Goal: Information Seeking & Learning: Learn about a topic

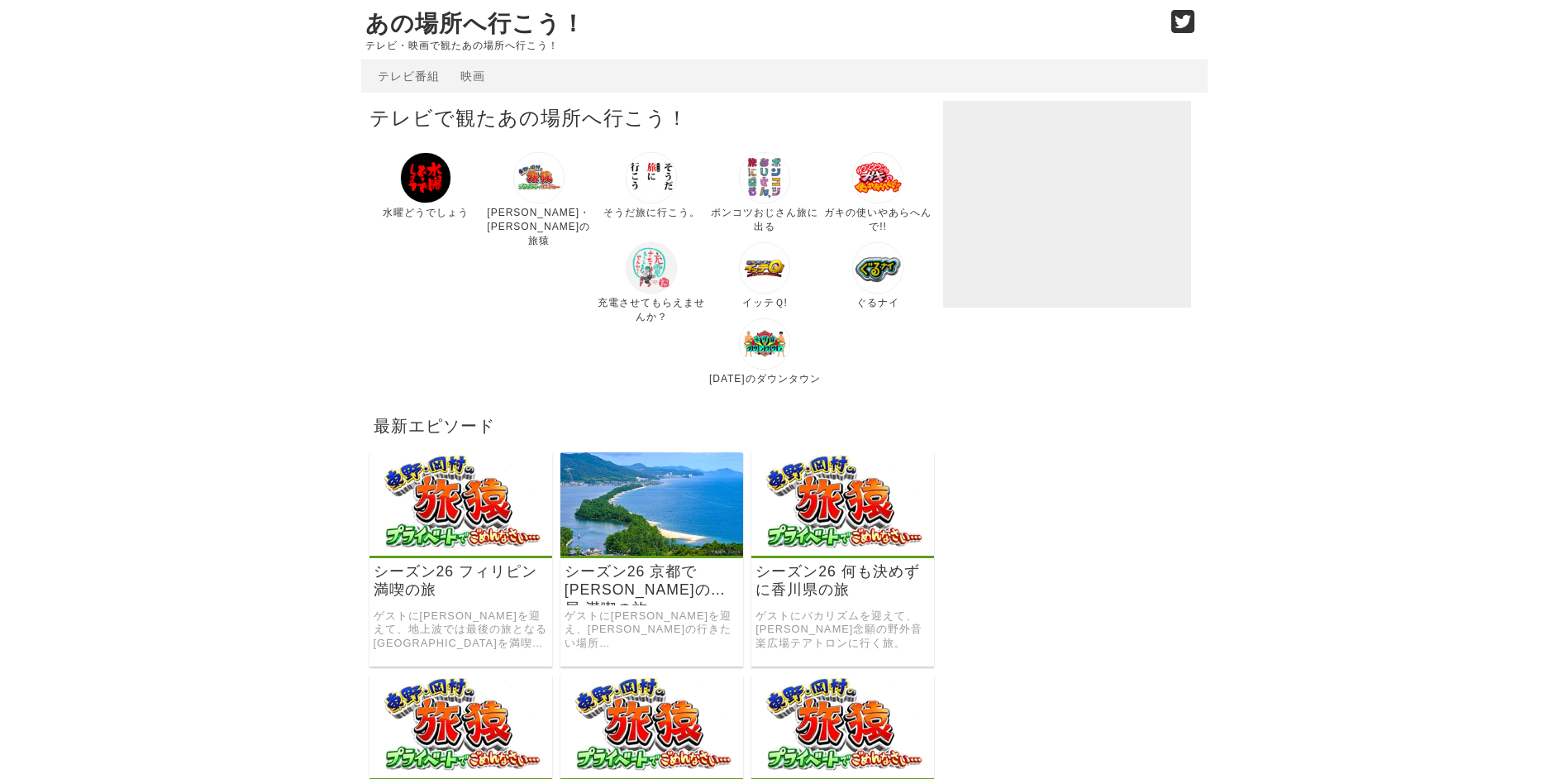
click at [626, 296] on link at bounding box center [651, 291] width 51 height 12
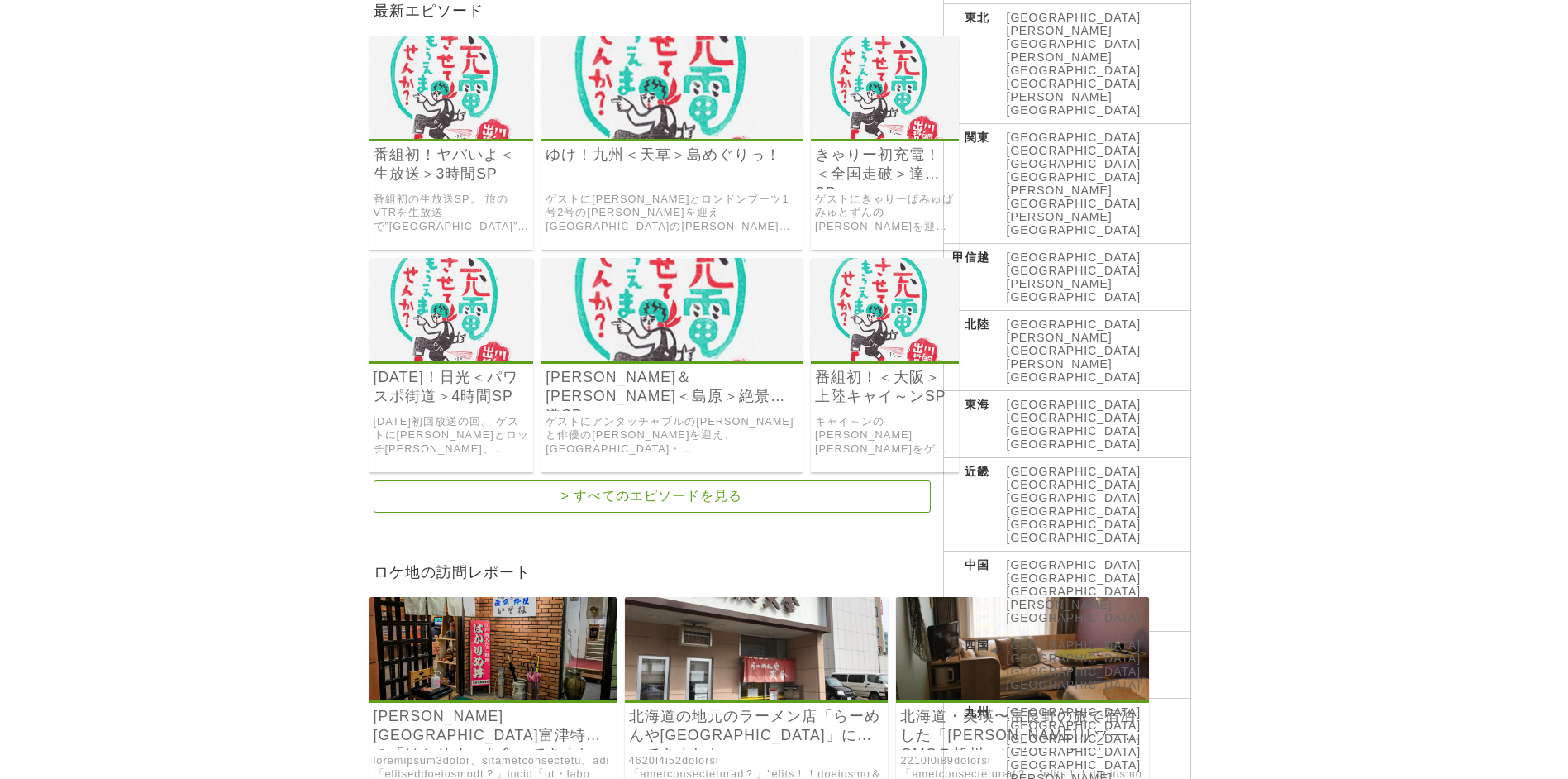
scroll to position [414, 0]
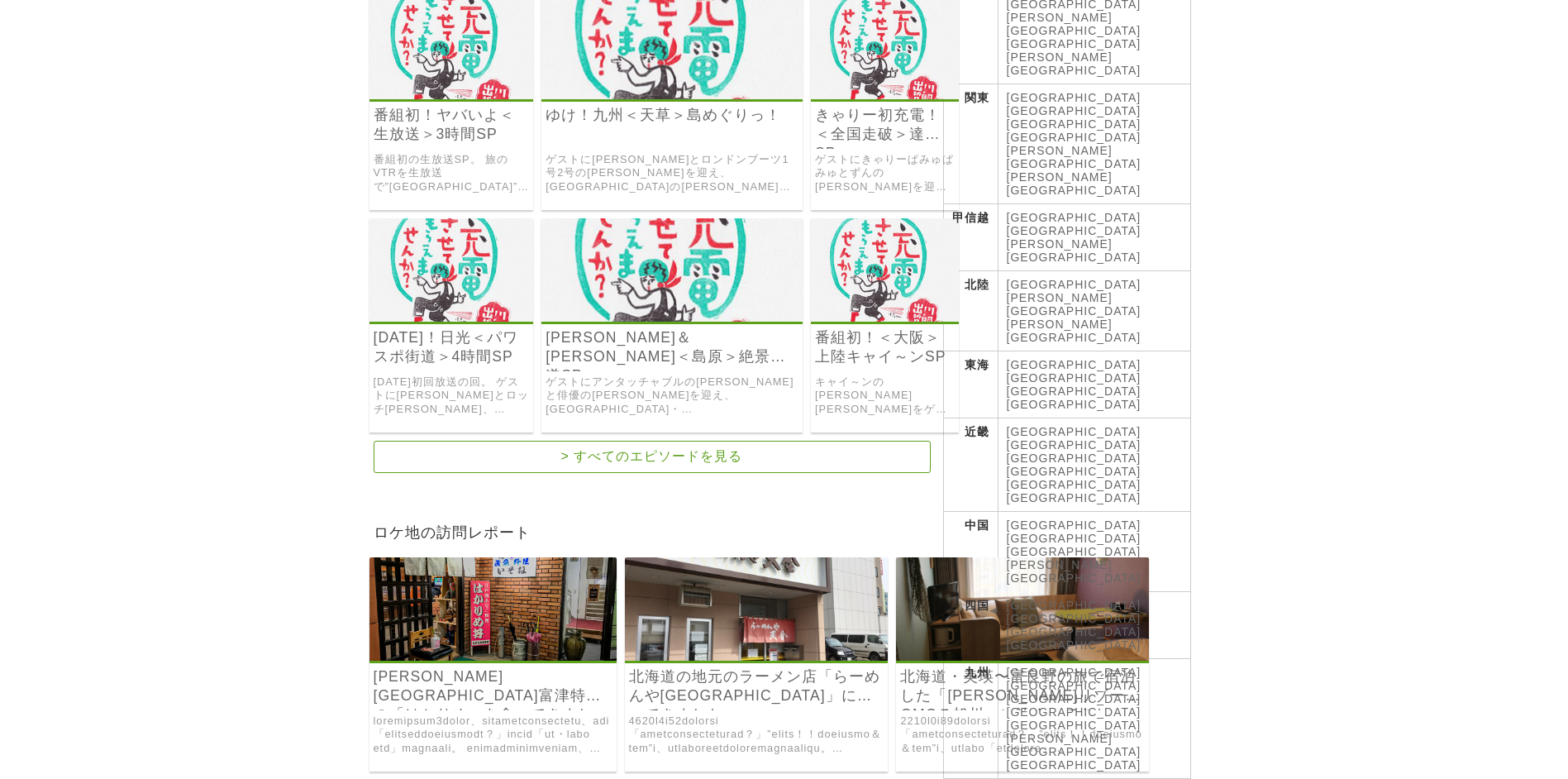
click at [1023, 518] on link "[GEOGRAPHIC_DATA]" at bounding box center [1074, 525] width 135 height 14
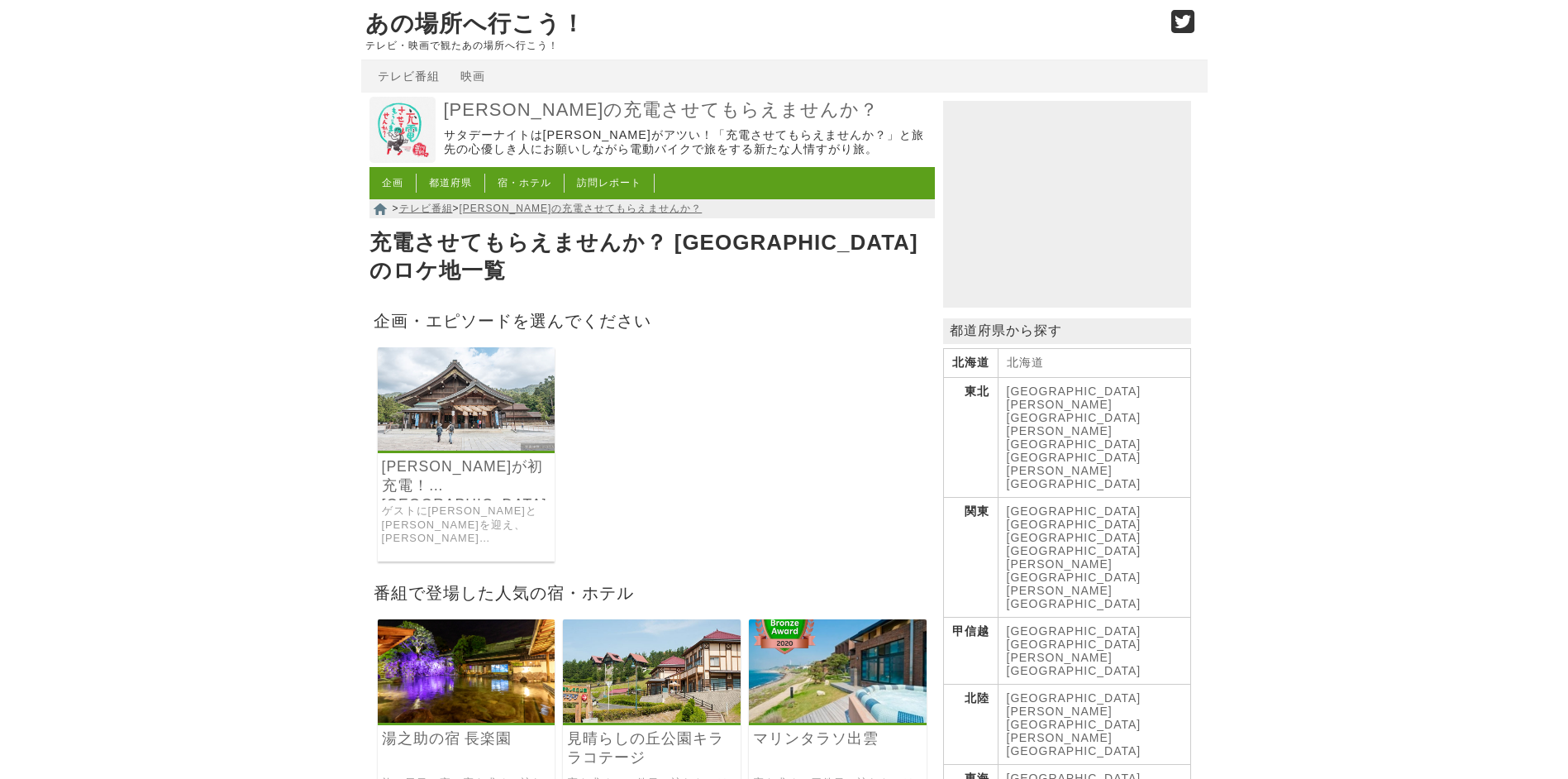
click at [479, 430] on img at bounding box center [466, 399] width 178 height 104
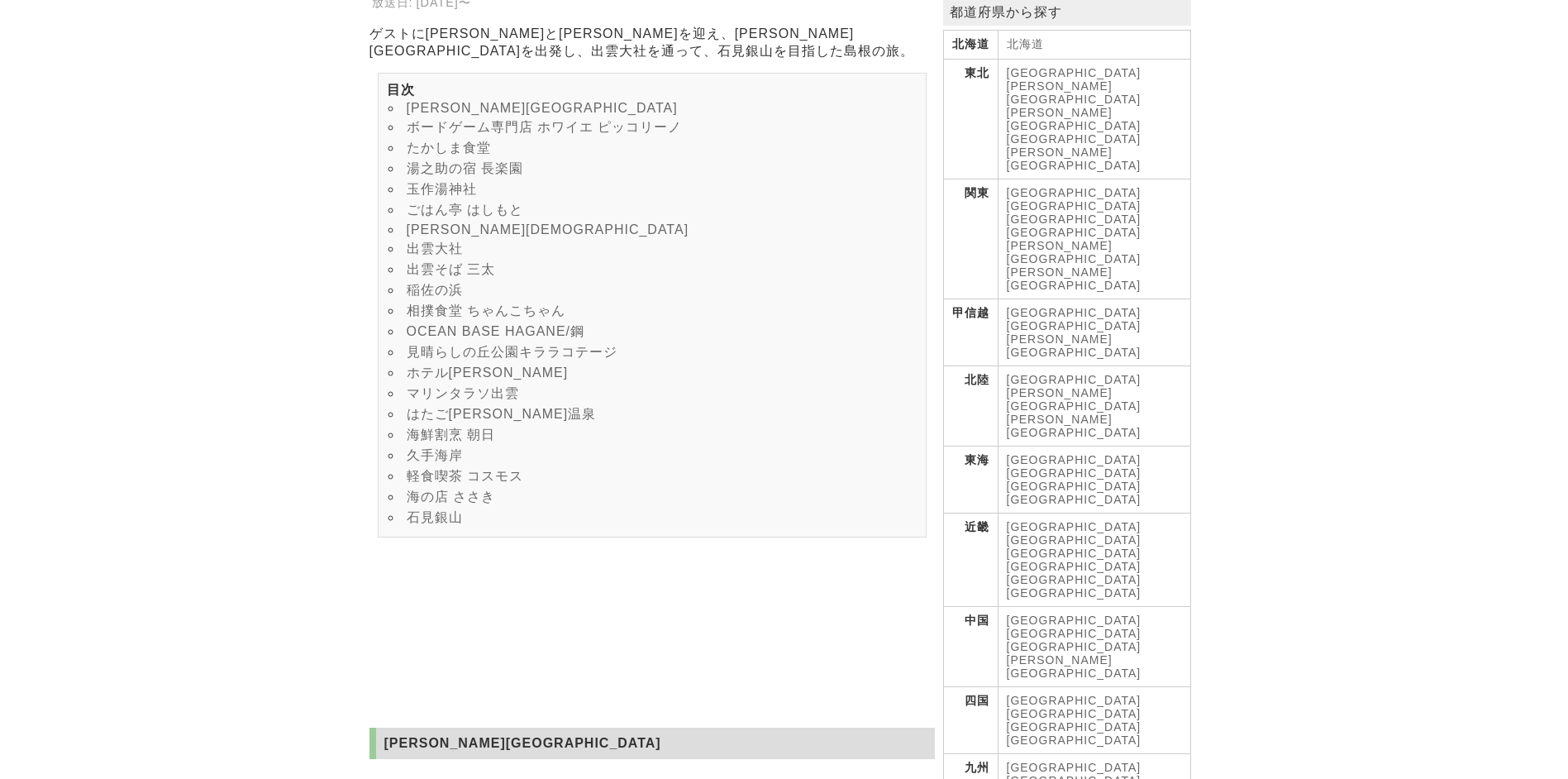
scroll to position [414, 0]
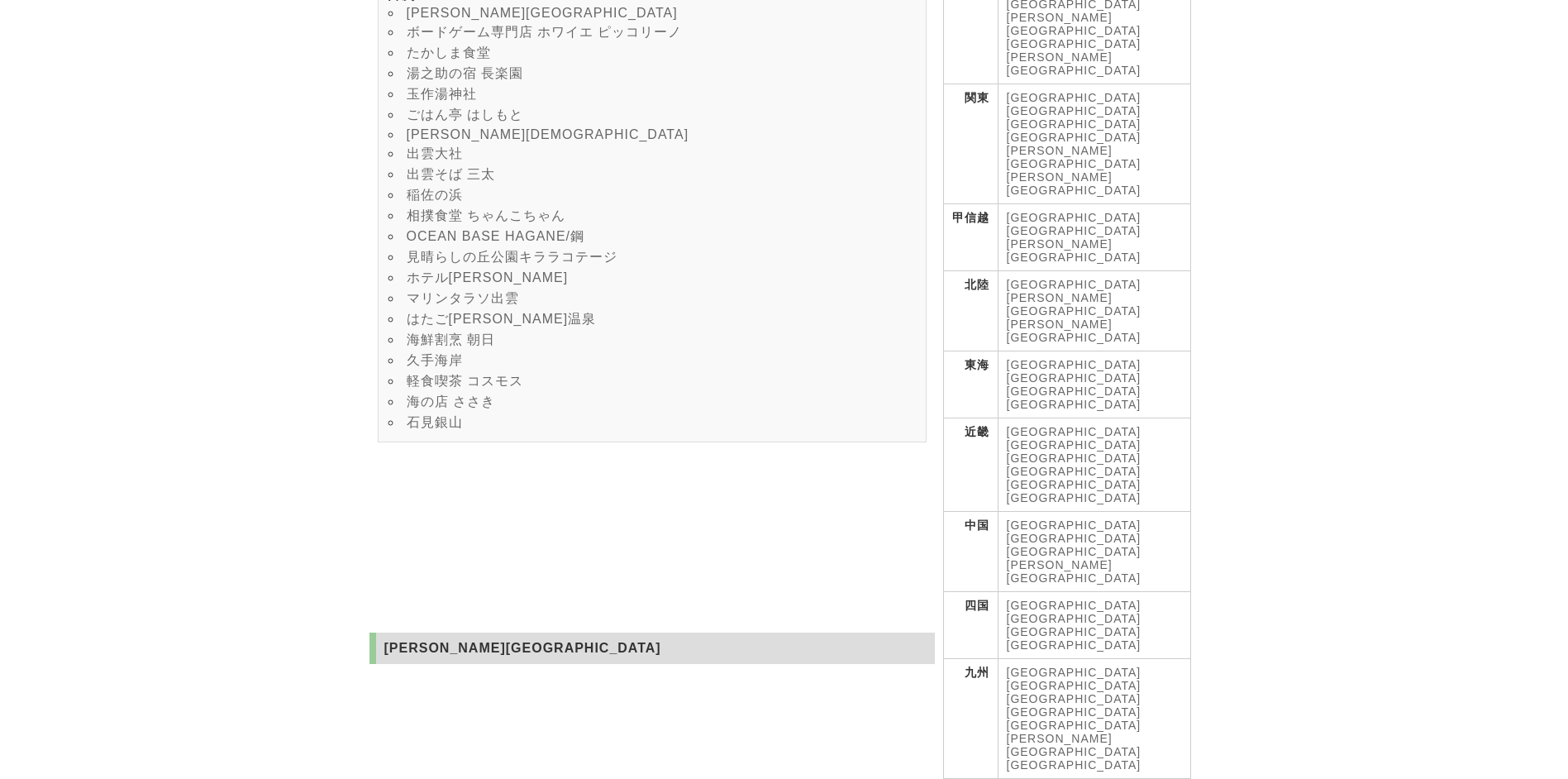
click at [1060, 532] on link "[GEOGRAPHIC_DATA]" at bounding box center [1074, 539] width 135 height 14
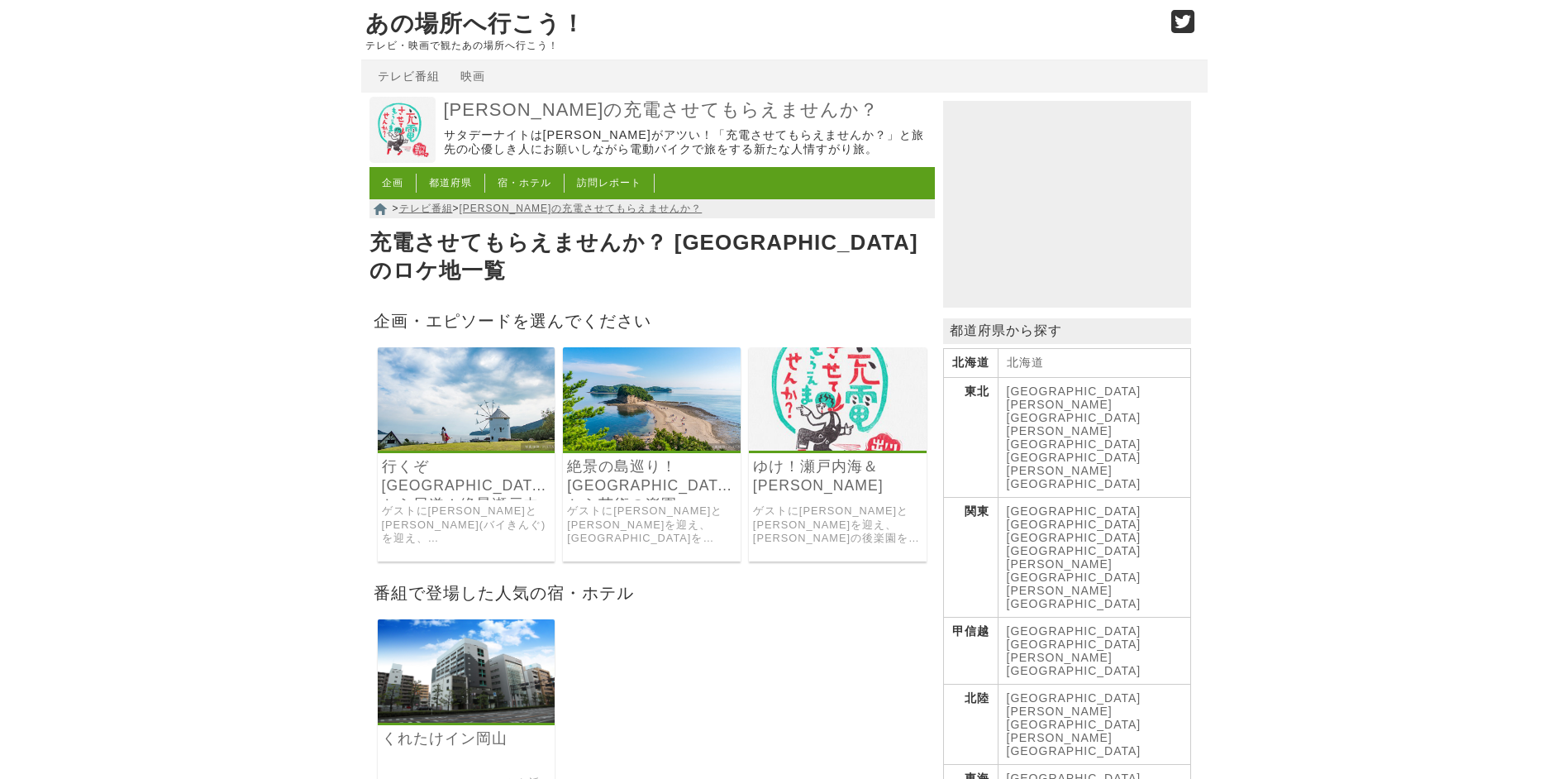
click at [823, 457] on link "ゆけ！瀬戸内海＆[PERSON_NAME]" at bounding box center [837, 476] width 169 height 38
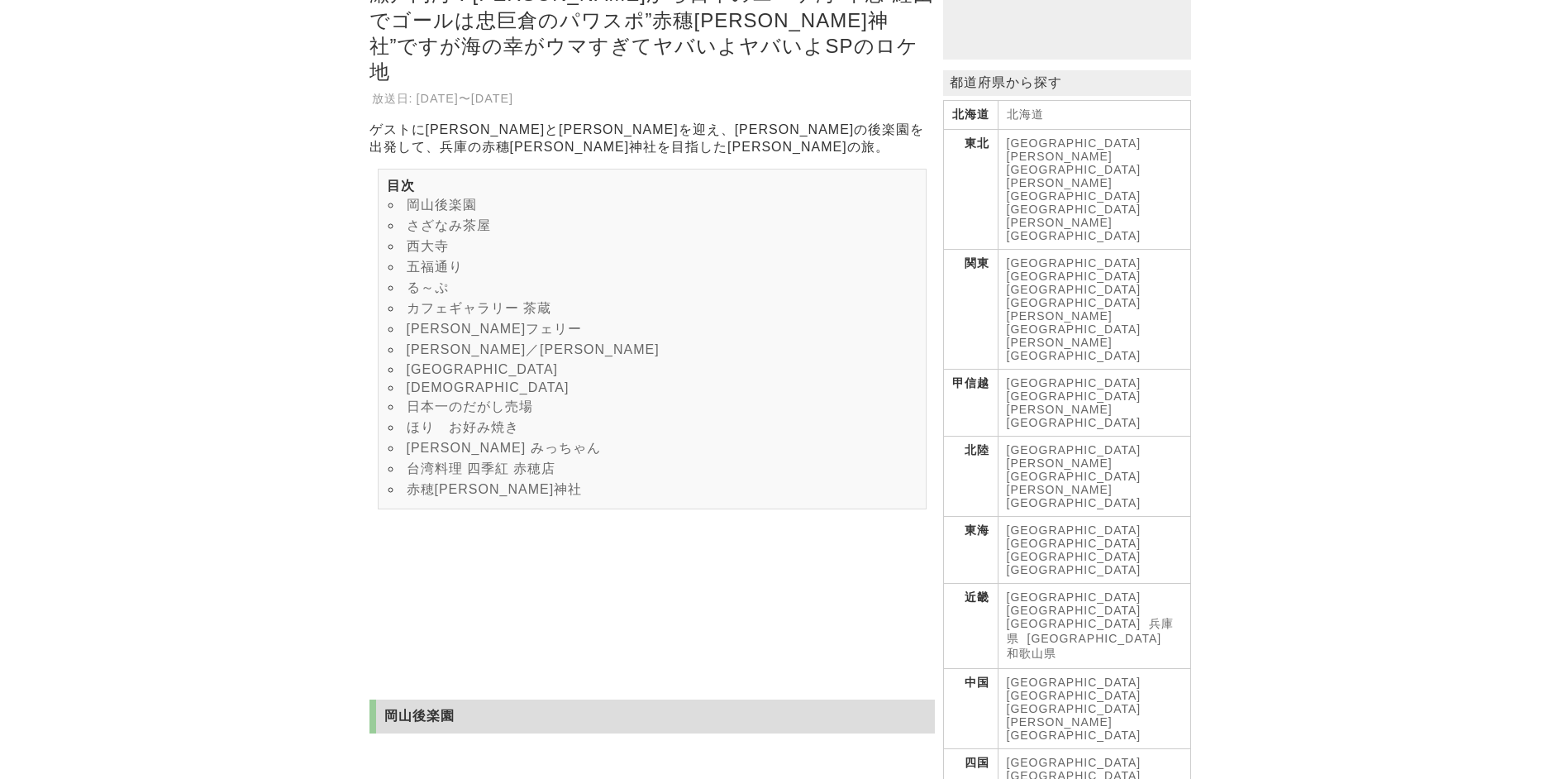
scroll to position [414, 0]
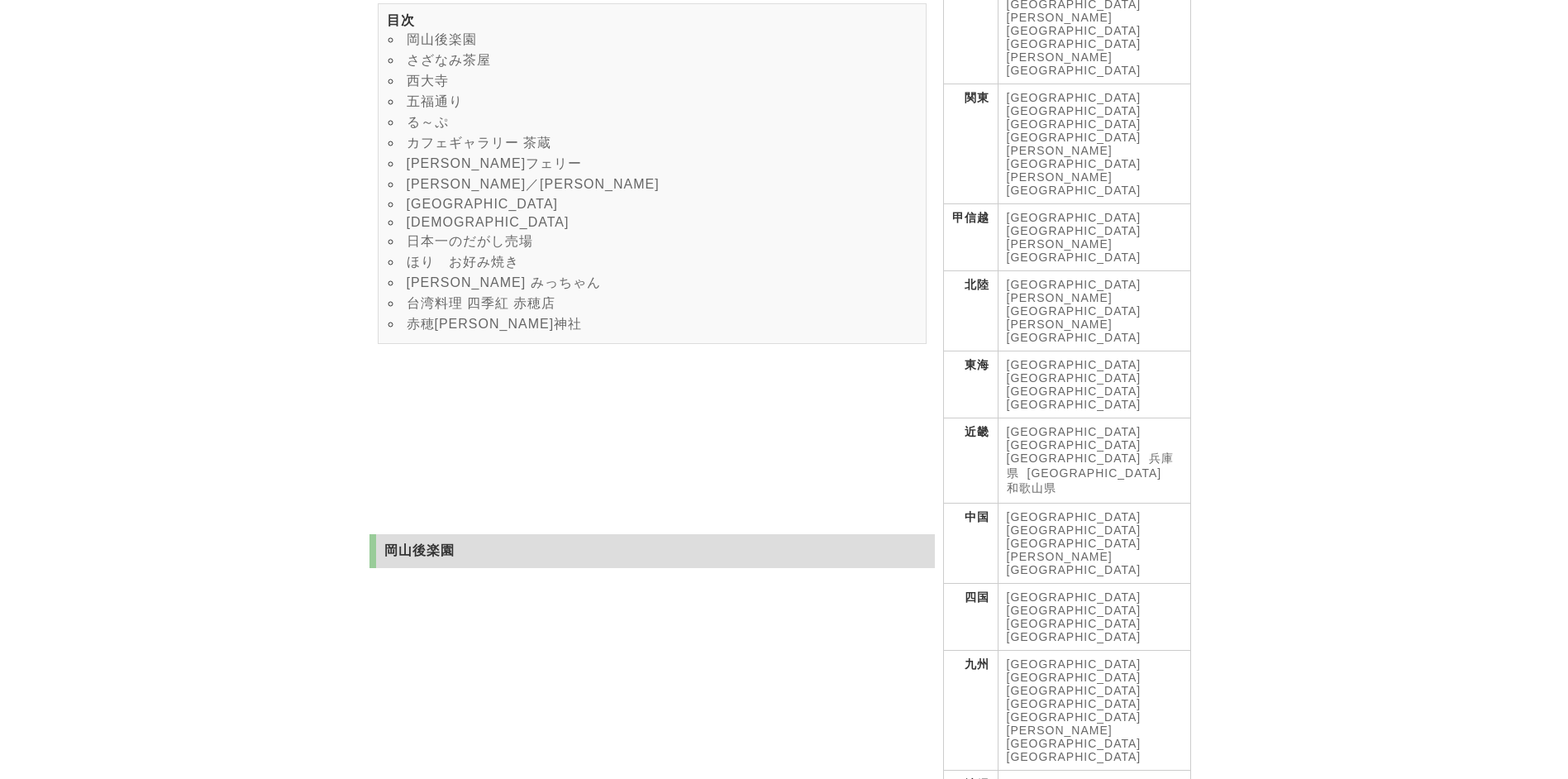
click at [1119, 537] on link "[GEOGRAPHIC_DATA]" at bounding box center [1074, 544] width 135 height 14
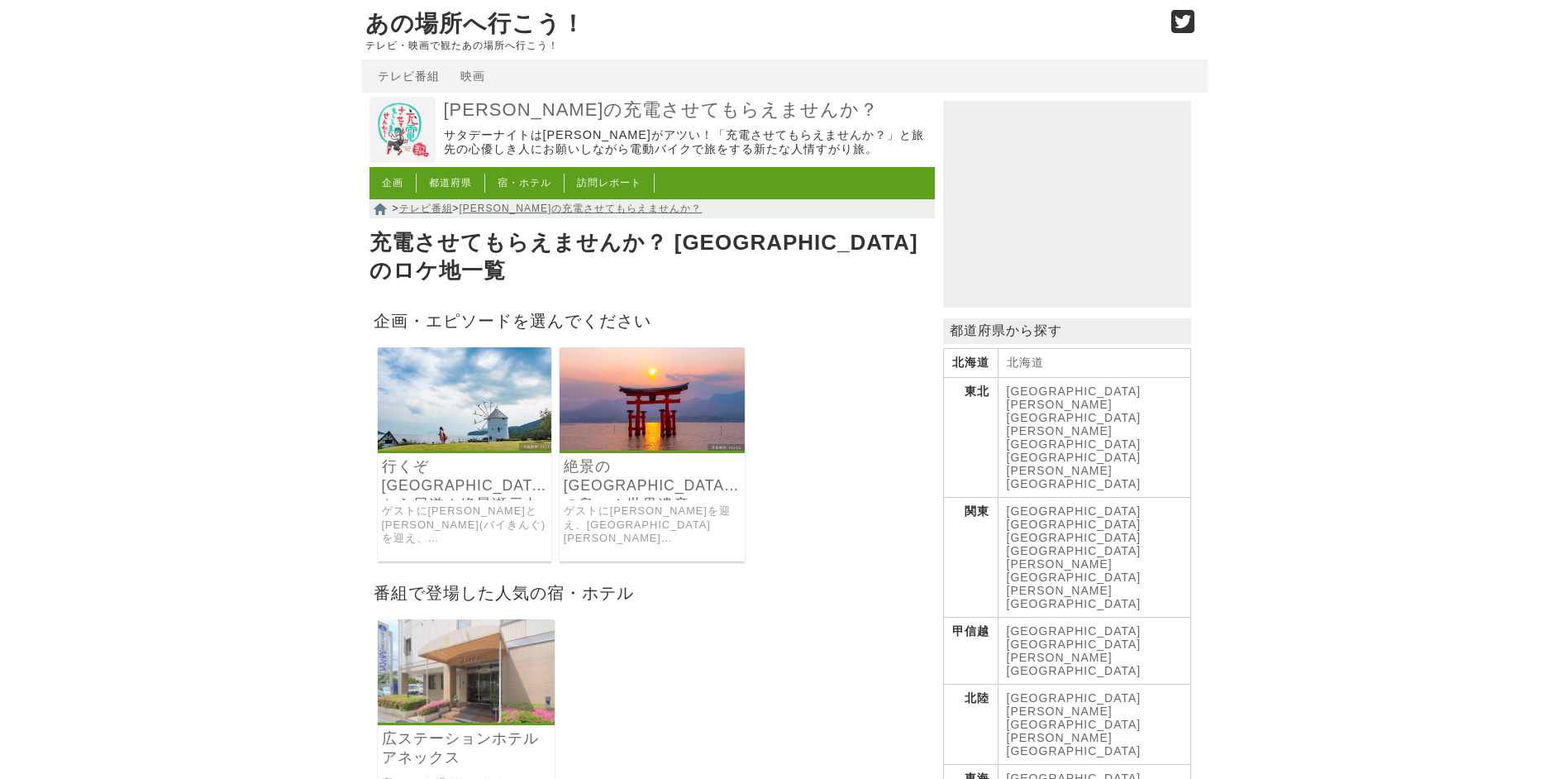
click at [663, 478] on h3 "絶景の[GEOGRAPHIC_DATA]の島々！世界遺産・[DEMOGRAPHIC_DATA][GEOGRAPHIC_DATA]" at bounding box center [652, 478] width 186 height 43
click at [658, 466] on link "絶景の[GEOGRAPHIC_DATA]の島々！世界遺産・[DEMOGRAPHIC_DATA][GEOGRAPHIC_DATA]" at bounding box center [652, 476] width 178 height 38
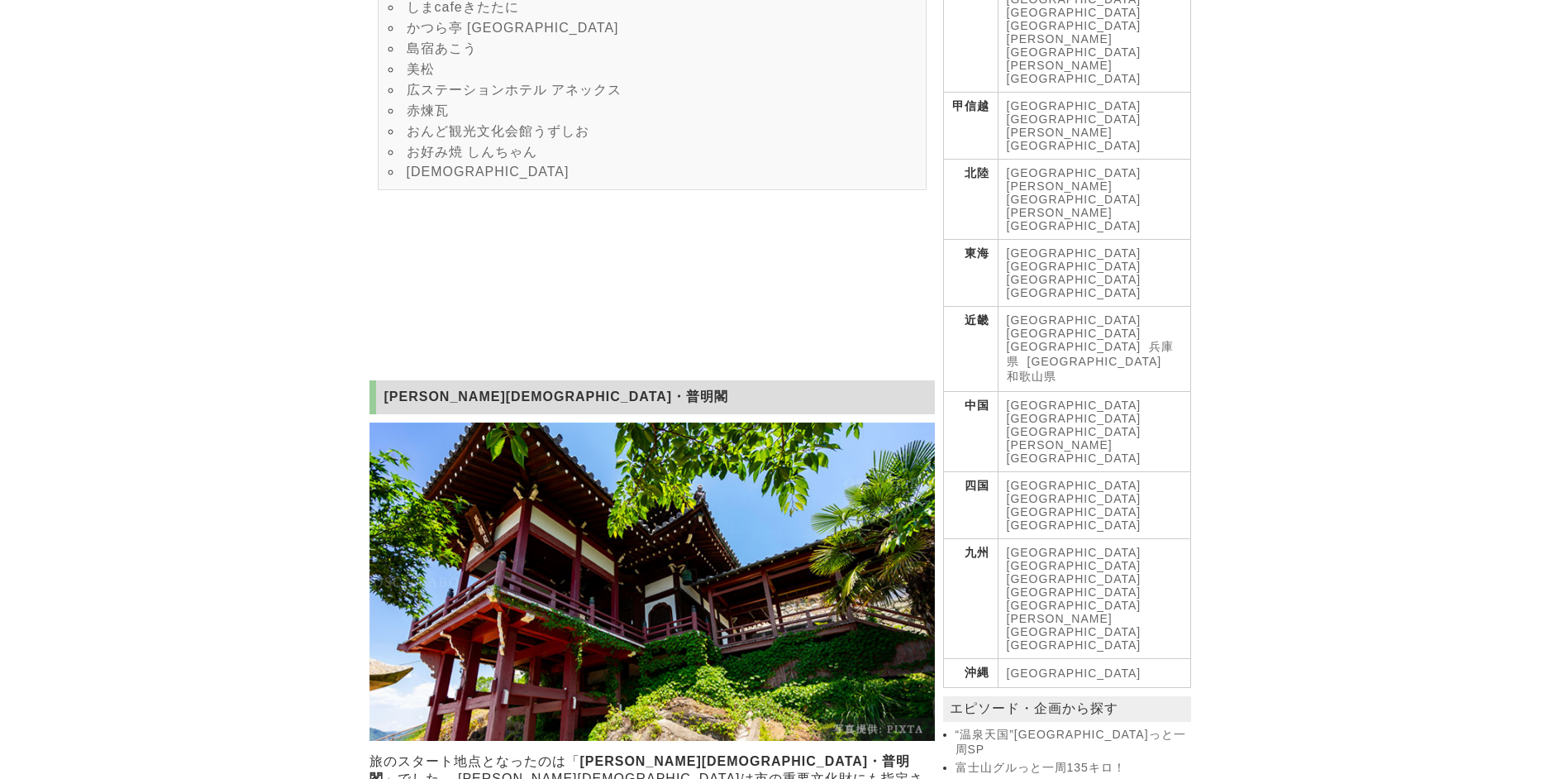
scroll to position [496, 0]
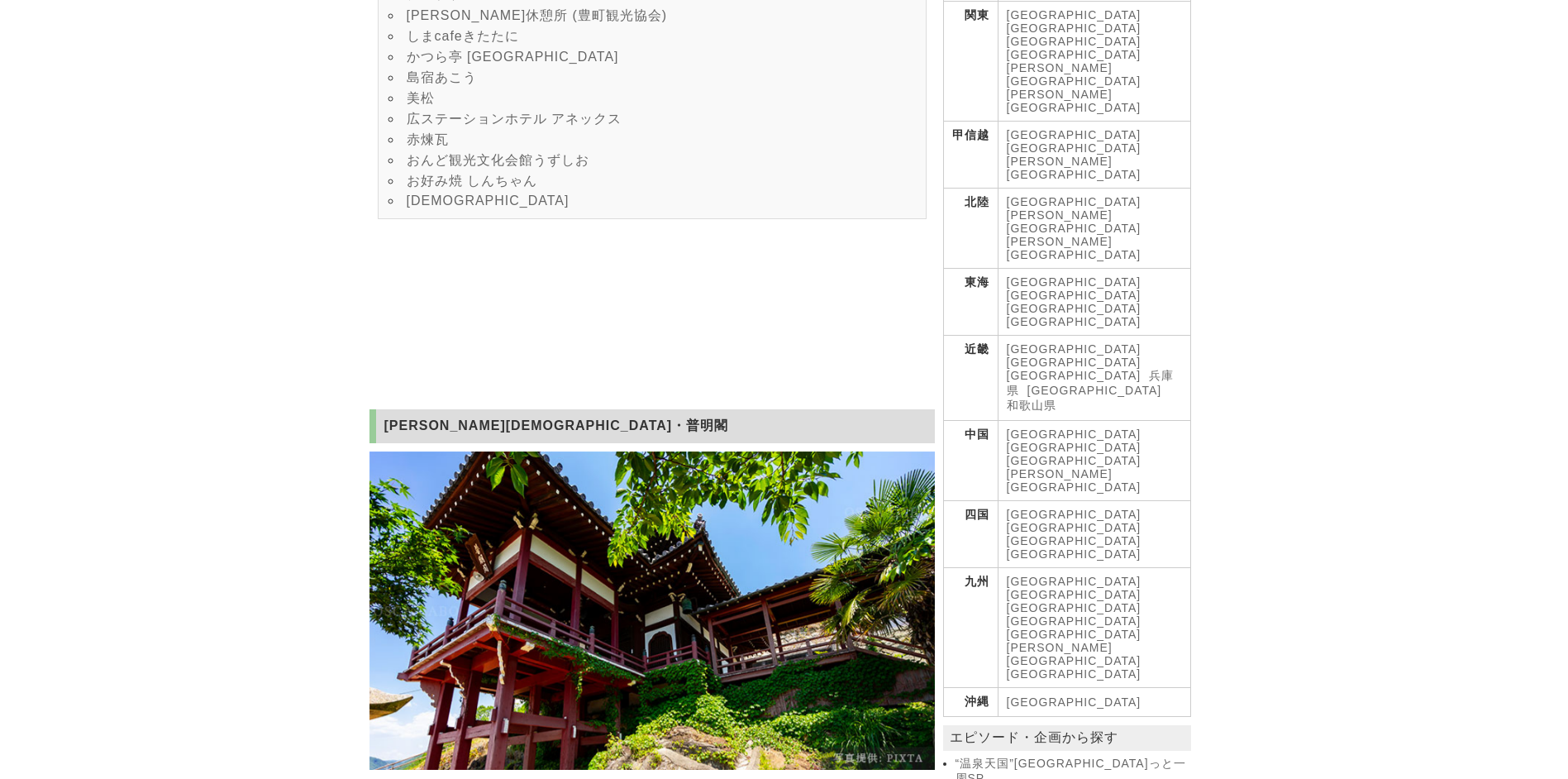
click at [1142, 467] on link "[PERSON_NAME][GEOGRAPHIC_DATA]" at bounding box center [1074, 480] width 135 height 26
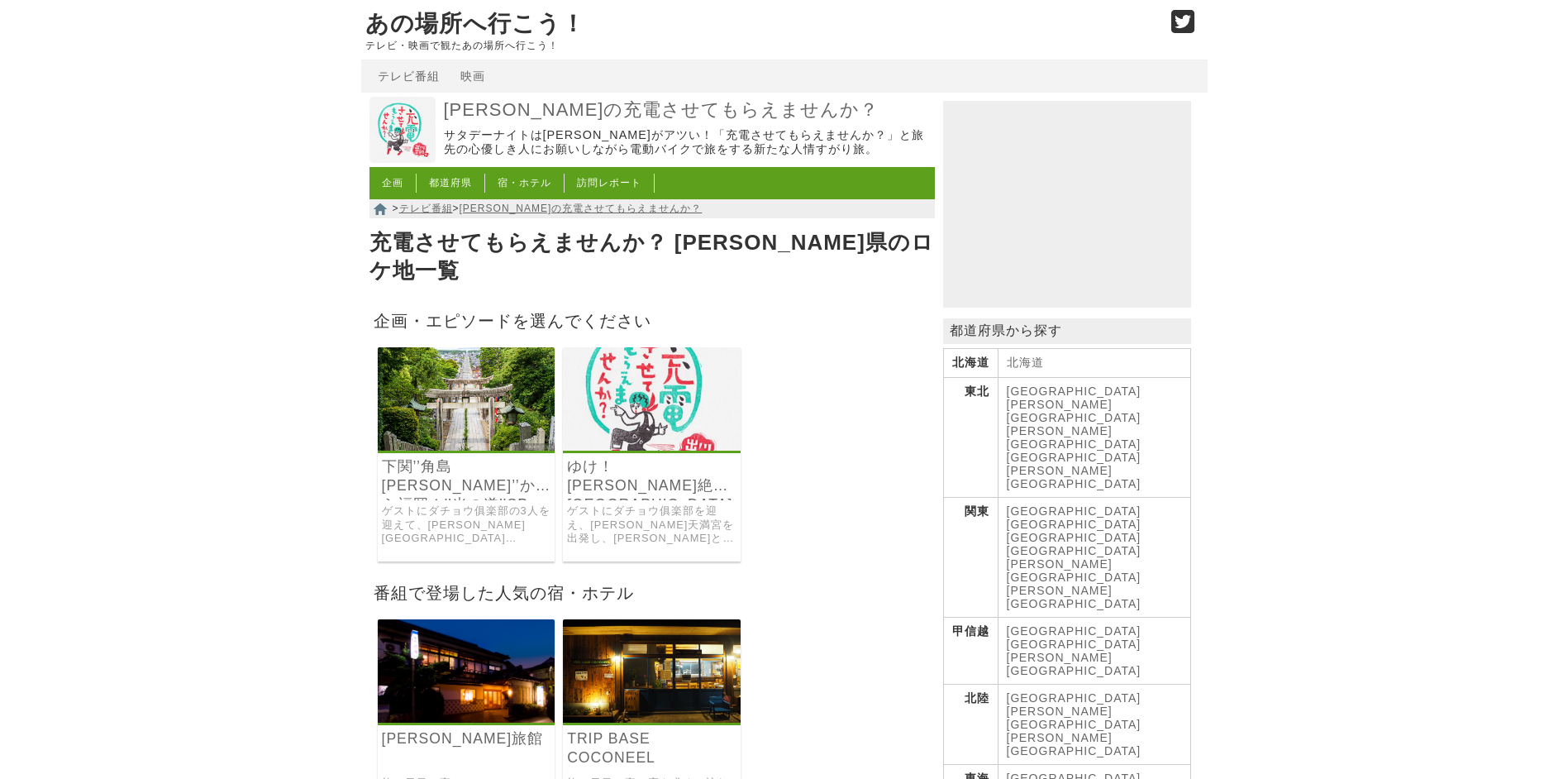
click at [626, 424] on img at bounding box center [651, 399] width 178 height 104
click at [486, 457] on link "下関’’角島[PERSON_NAME]’’から福岡！’’光の道’’SP" at bounding box center [466, 476] width 169 height 38
click at [487, 457] on link "下関’’角島[PERSON_NAME]’’から福岡！’’光の道’’SP" at bounding box center [466, 476] width 169 height 38
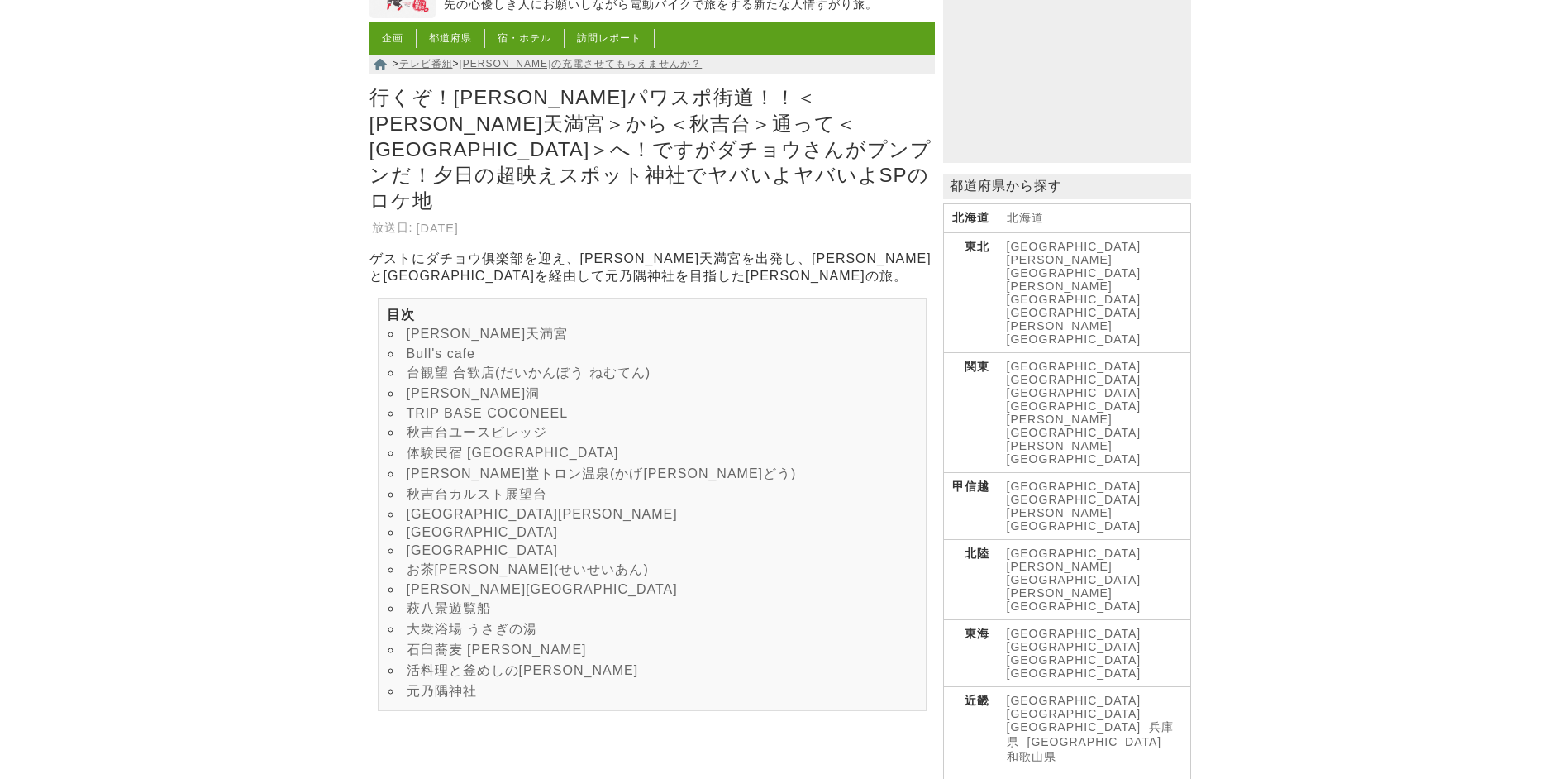
scroll to position [166, 0]
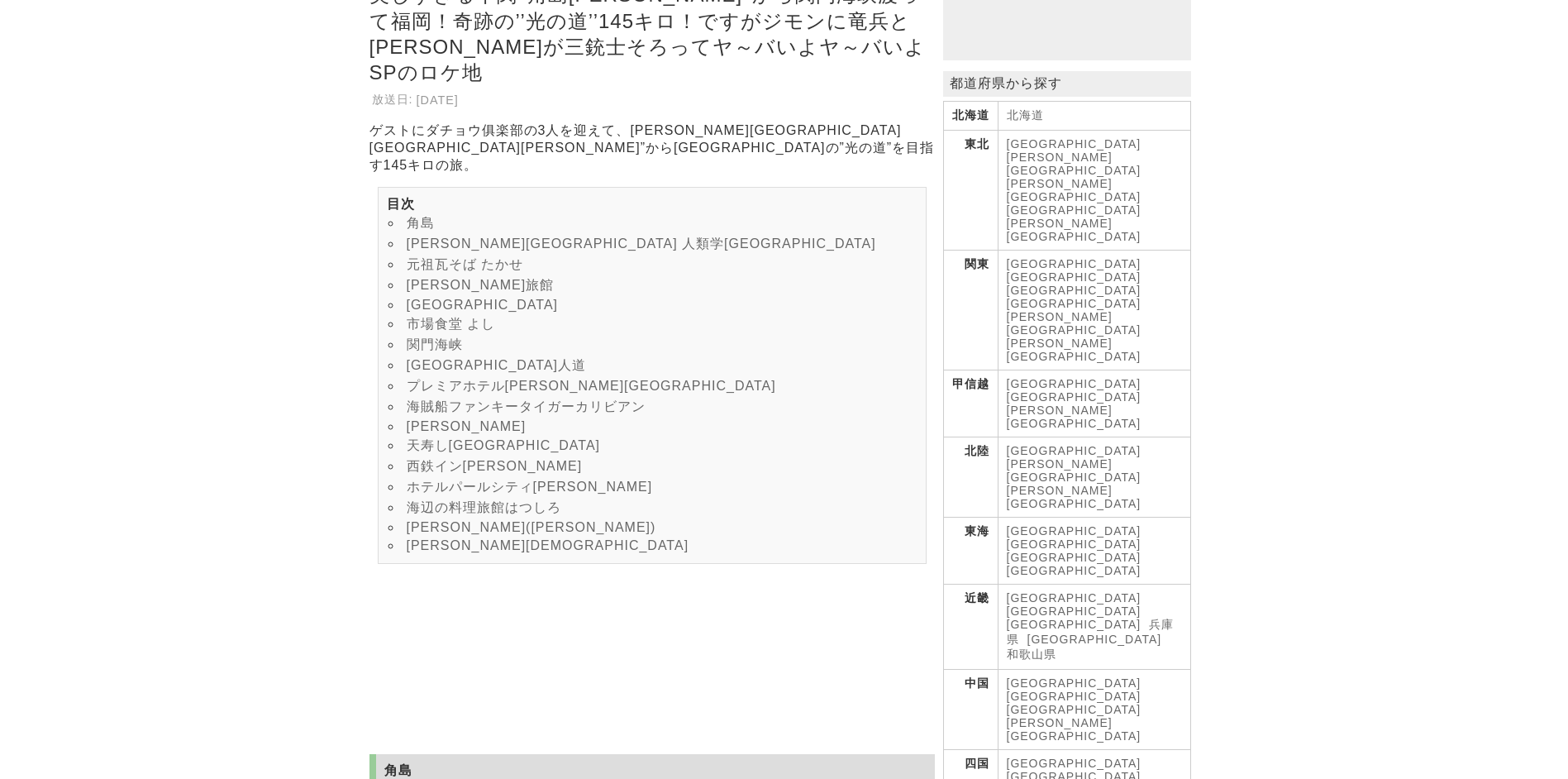
scroll to position [248, 0]
click at [1125, 702] on link "[GEOGRAPHIC_DATA]" at bounding box center [1074, 708] width 135 height 14
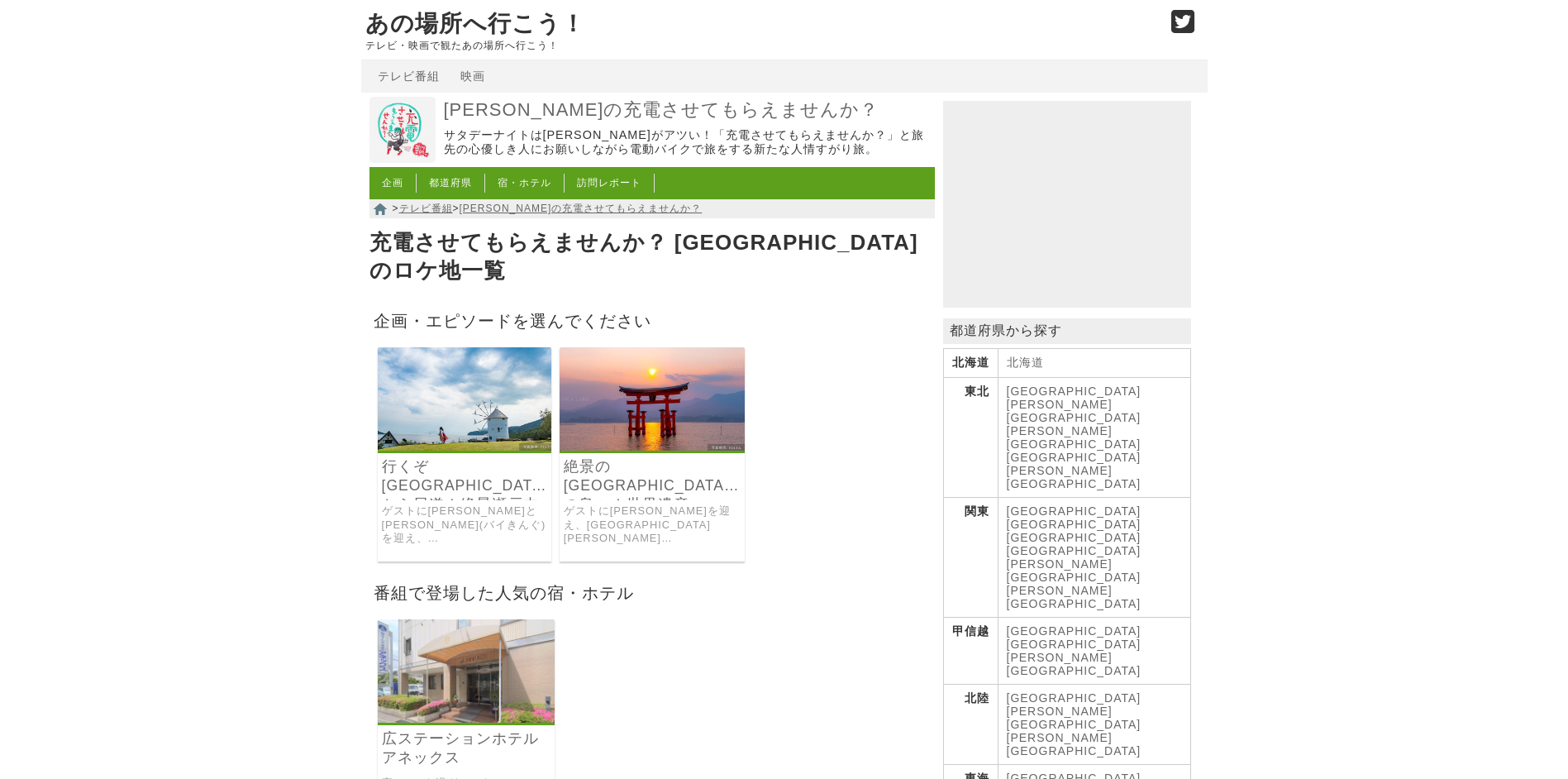
click at [455, 457] on link "行くぞ[GEOGRAPHIC_DATA]から尾道！絶景瀬戸内海をズズ～っと165キロ" at bounding box center [465, 476] width 166 height 38
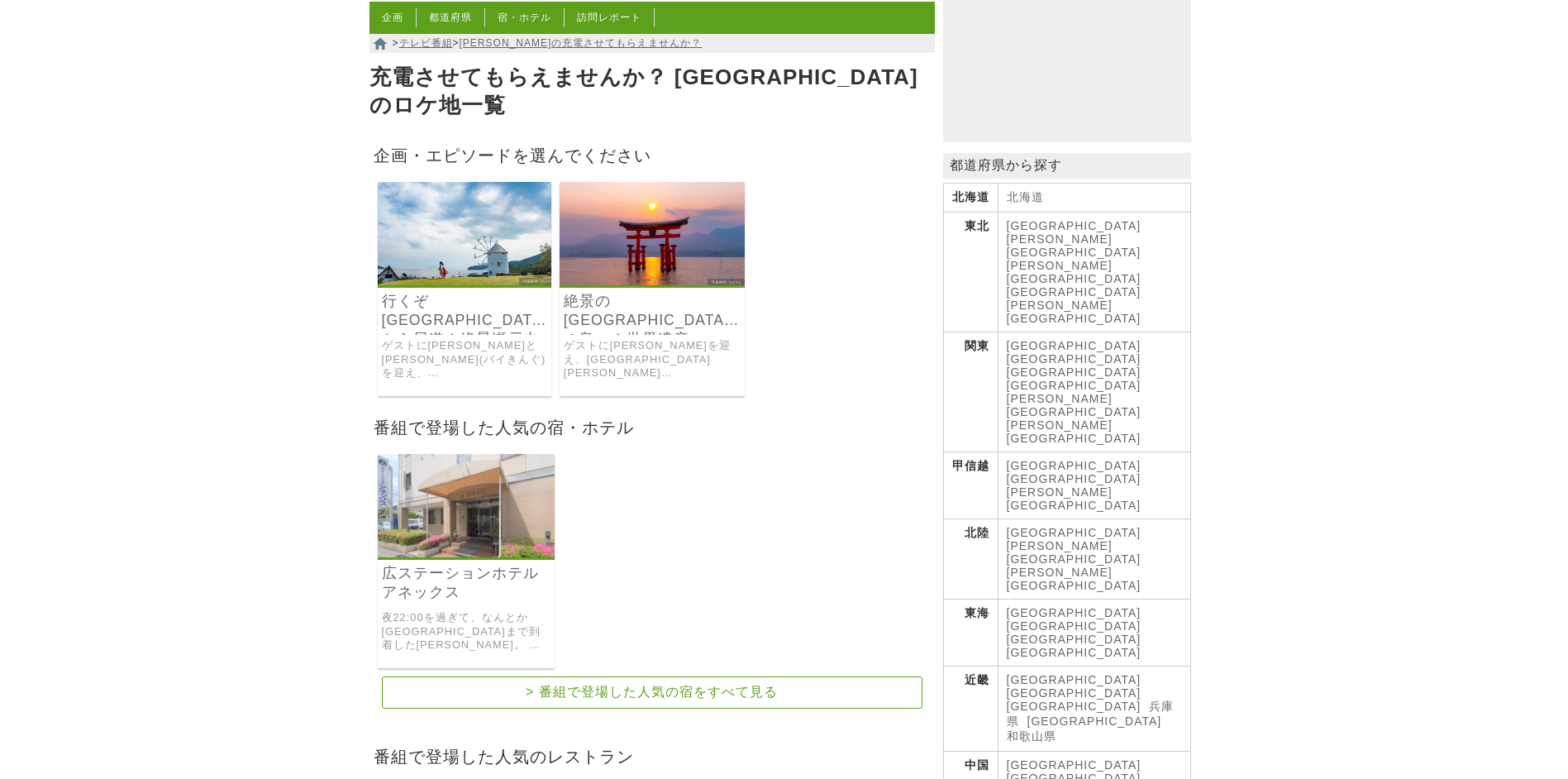
click at [1029, 758] on link "[GEOGRAPHIC_DATA]" at bounding box center [1074, 765] width 135 height 14
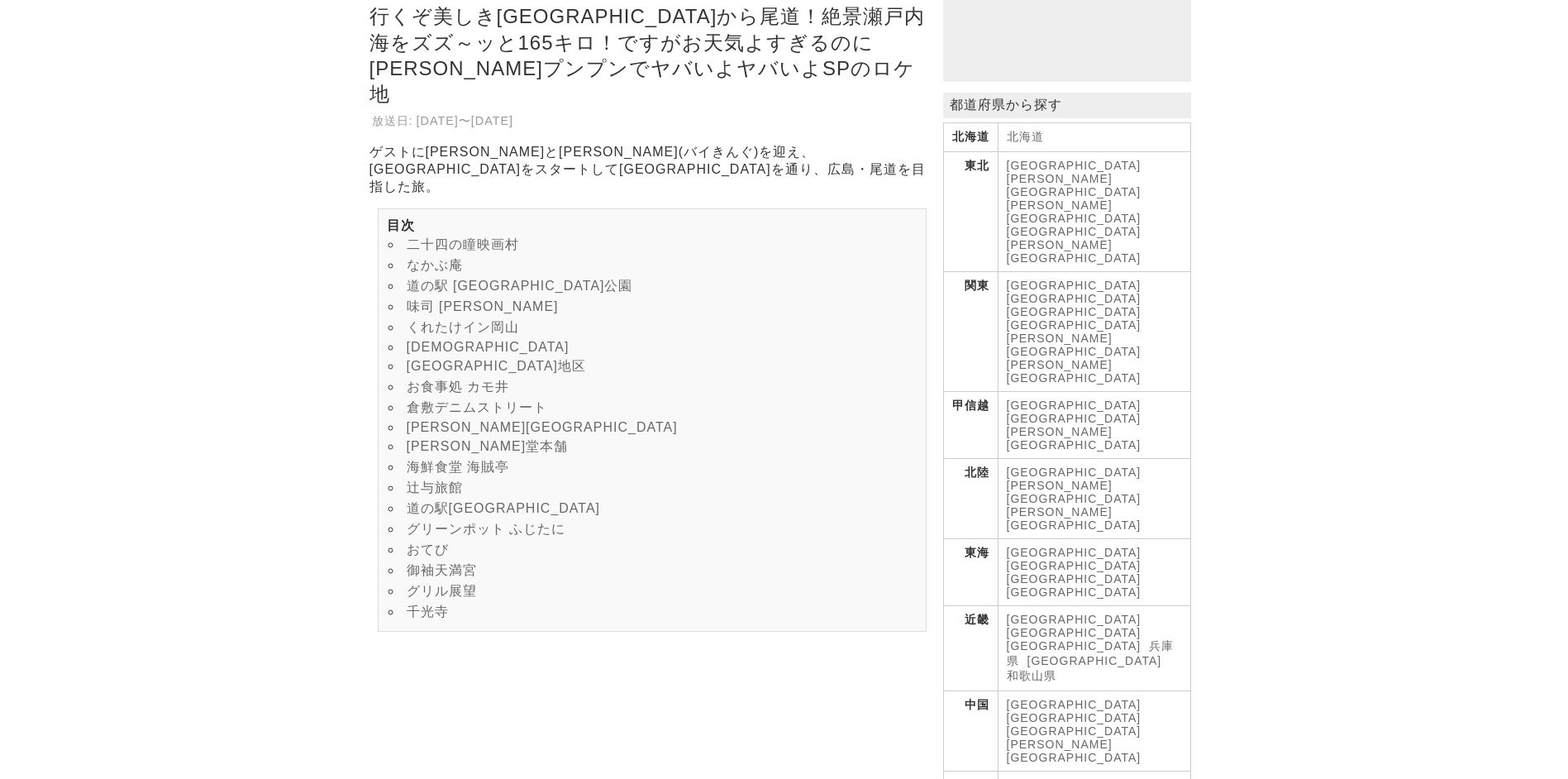
scroll to position [248, 0]
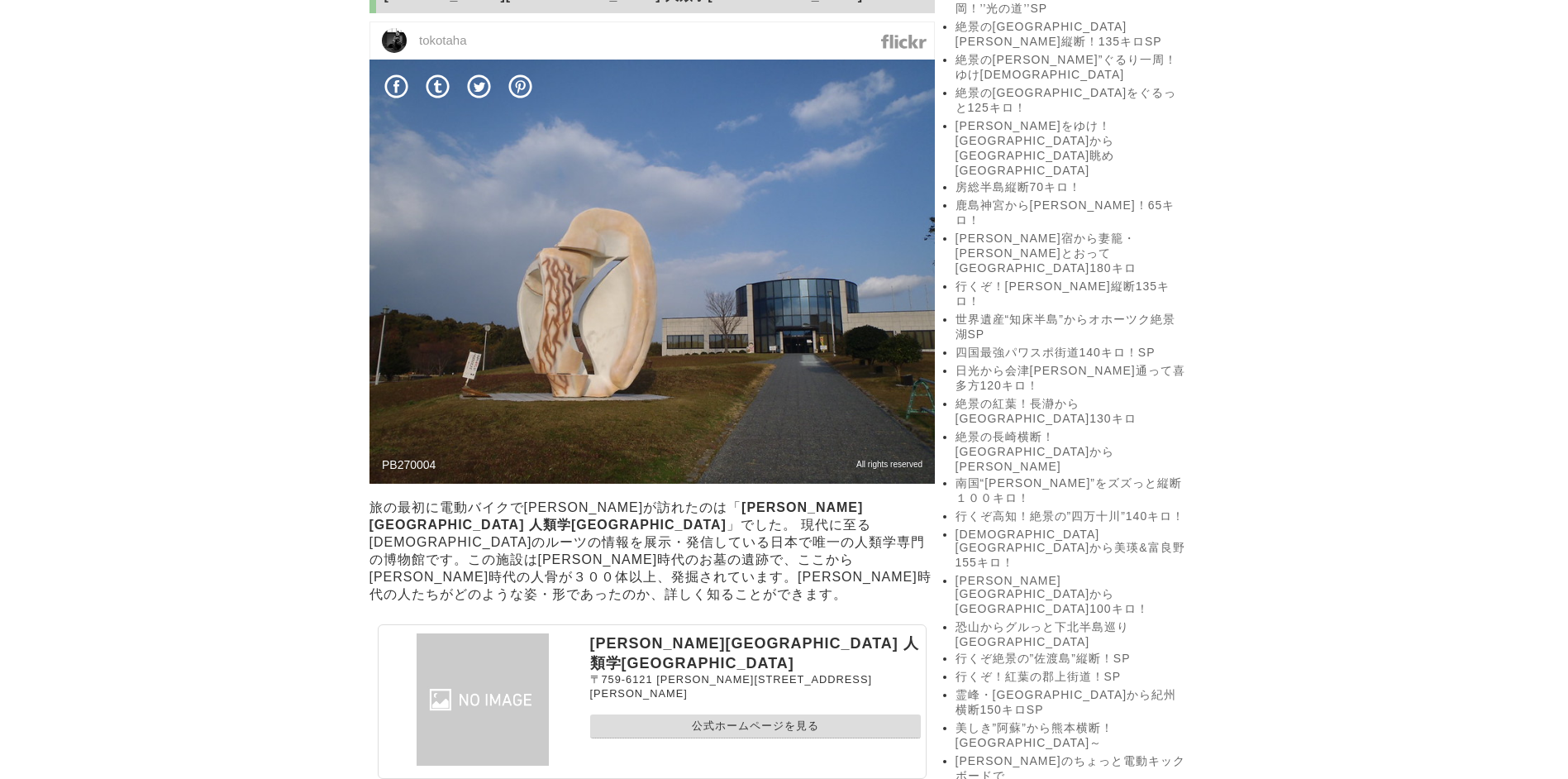
scroll to position [1901, 0]
